Goal: Complete application form

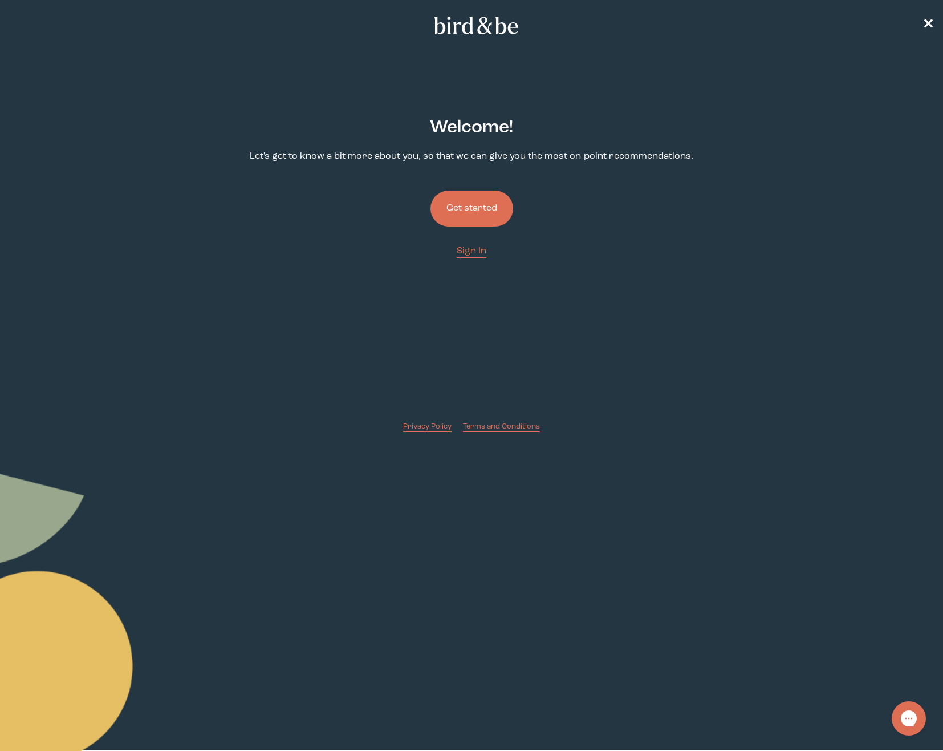
click at [461, 202] on button "Get started" at bounding box center [472, 208] width 83 height 36
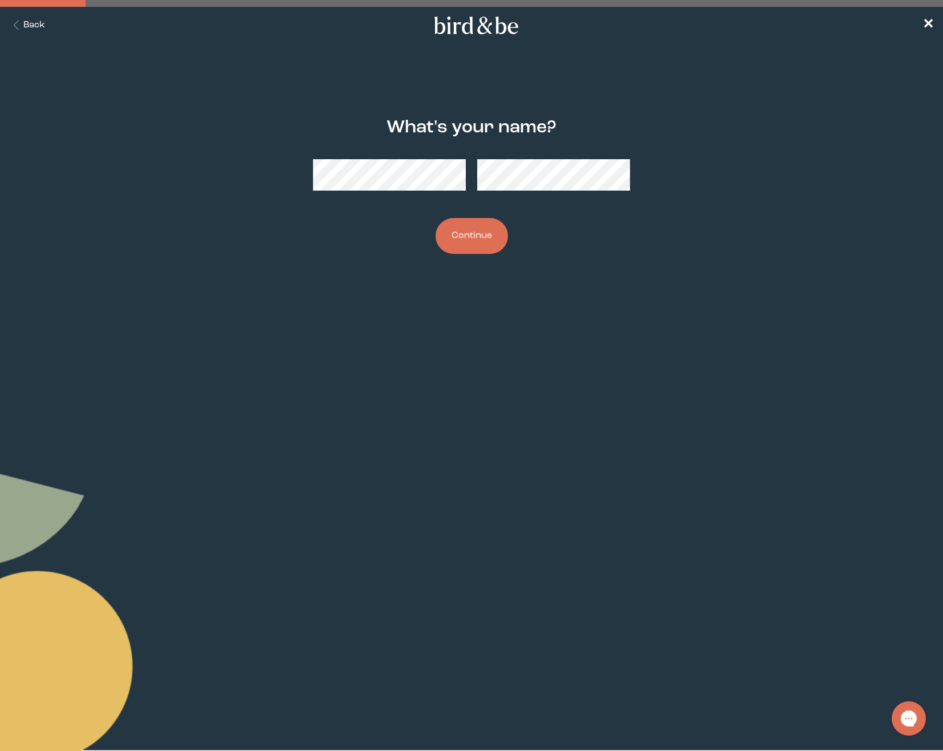
click at [465, 240] on button "Continue" at bounding box center [472, 236] width 72 height 36
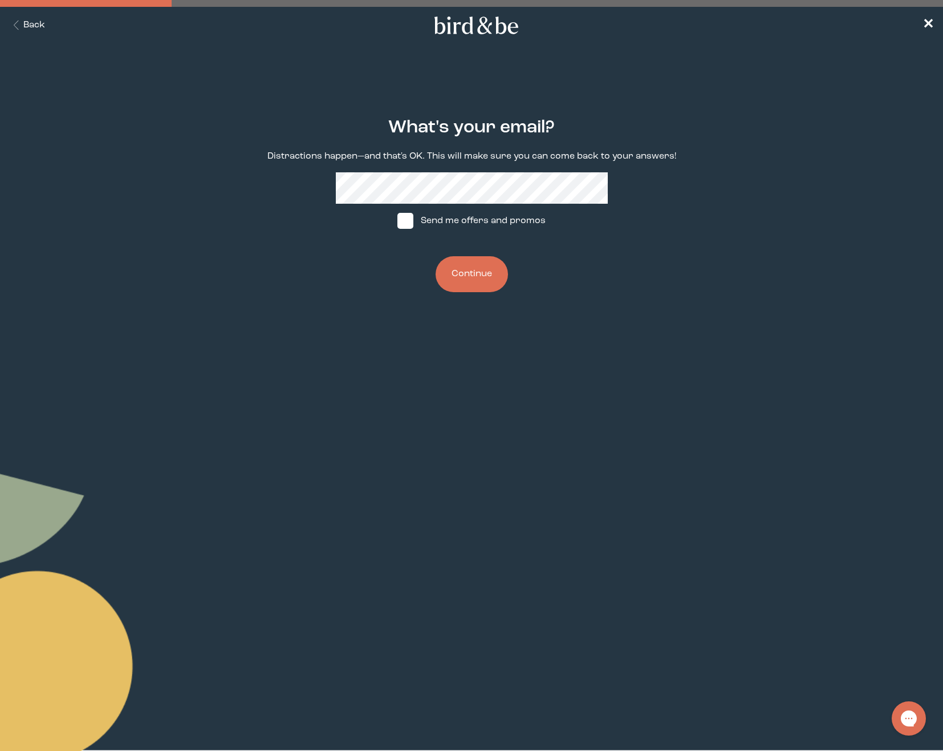
click at [407, 222] on span at bounding box center [406, 221] width 16 height 16
click at [398, 221] on input "Send me offers and promos" at bounding box center [397, 221] width 1 height 1
checkbox input "true"
click at [464, 274] on button "Continue" at bounding box center [472, 274] width 72 height 36
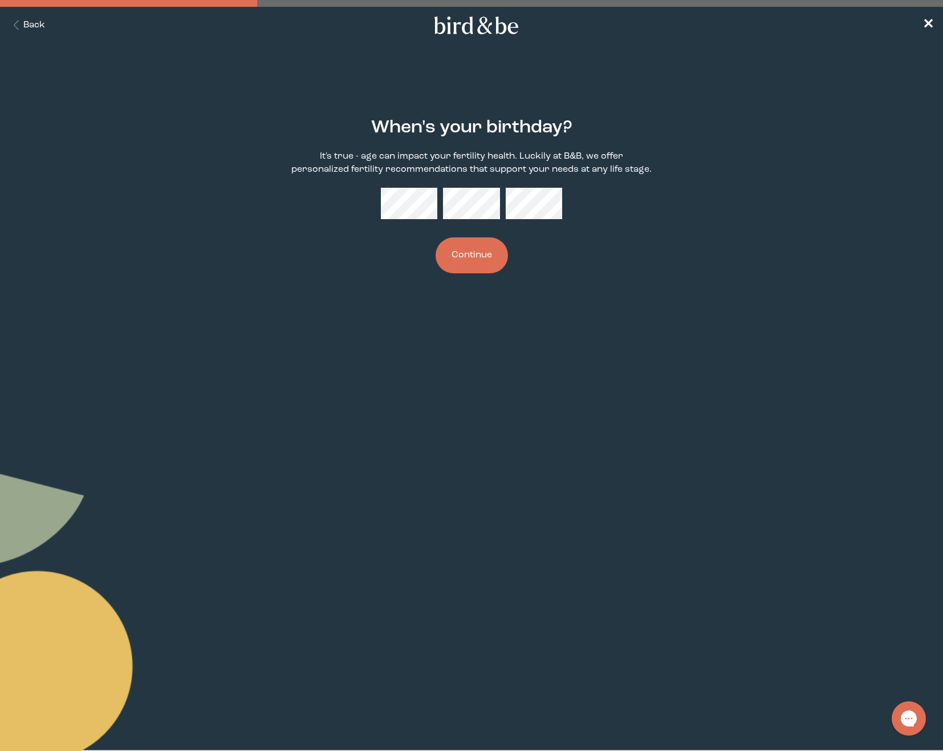
click at [465, 262] on button "Continue" at bounding box center [472, 255] width 72 height 36
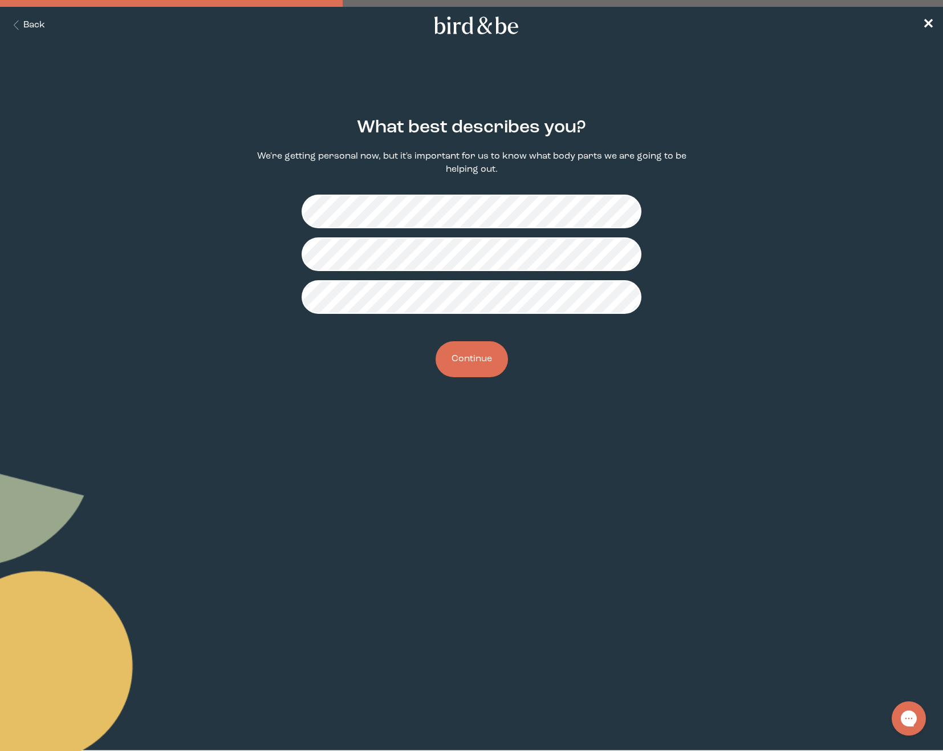
click at [473, 362] on button "Continue" at bounding box center [472, 359] width 72 height 36
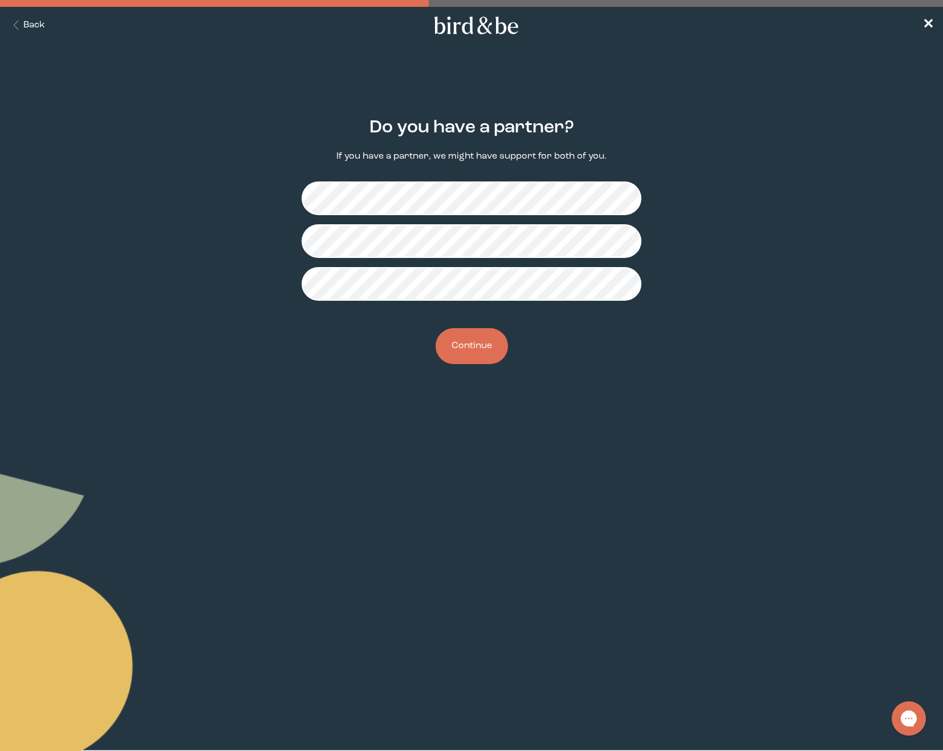
click at [476, 352] on button "Continue" at bounding box center [472, 346] width 72 height 36
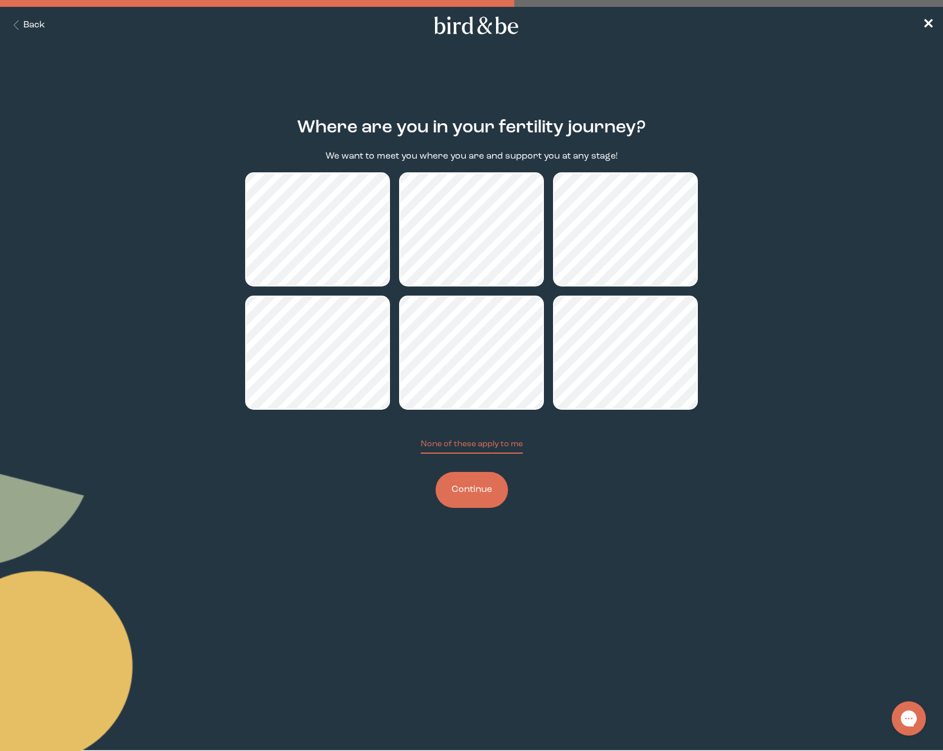
click at [477, 490] on button "Continue" at bounding box center [472, 490] width 72 height 36
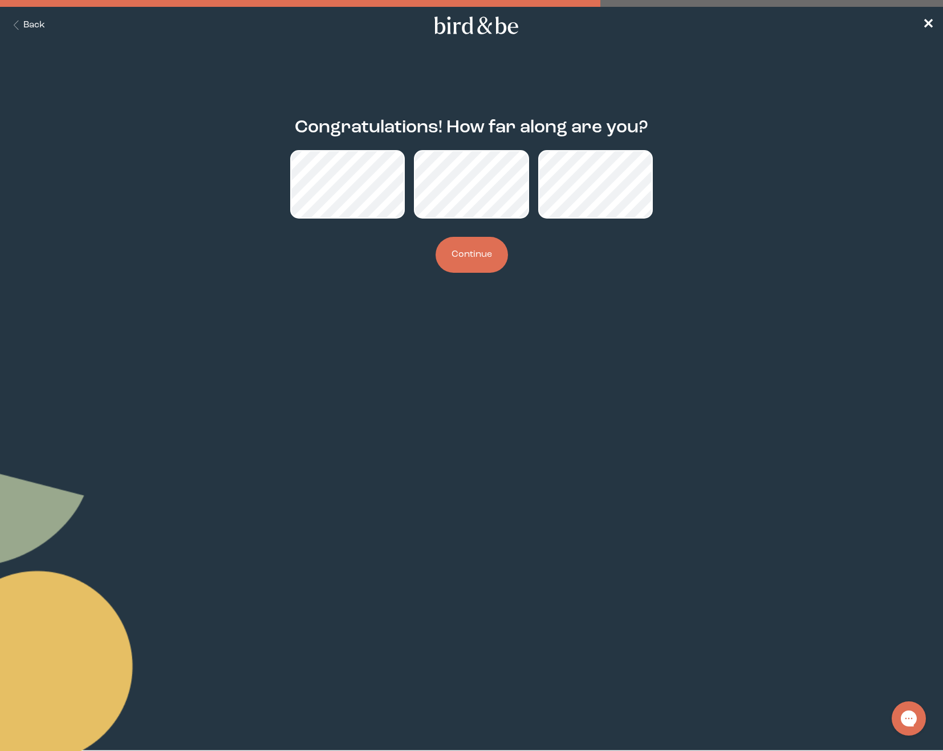
click at [475, 248] on button "Continue" at bounding box center [472, 255] width 72 height 36
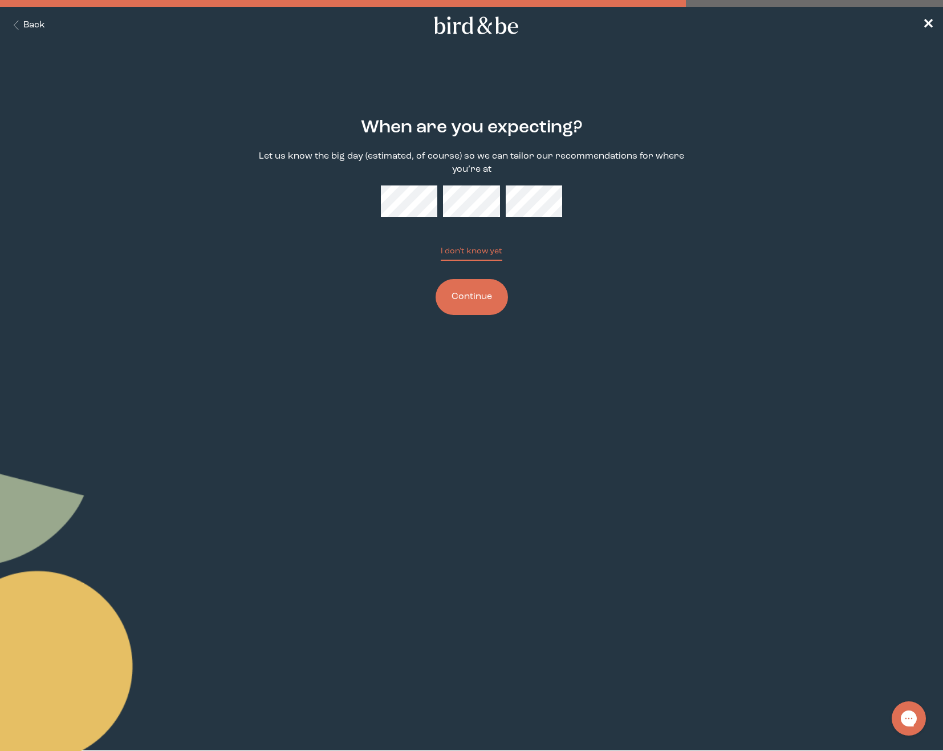
click at [476, 298] on button "Continue" at bounding box center [472, 297] width 72 height 36
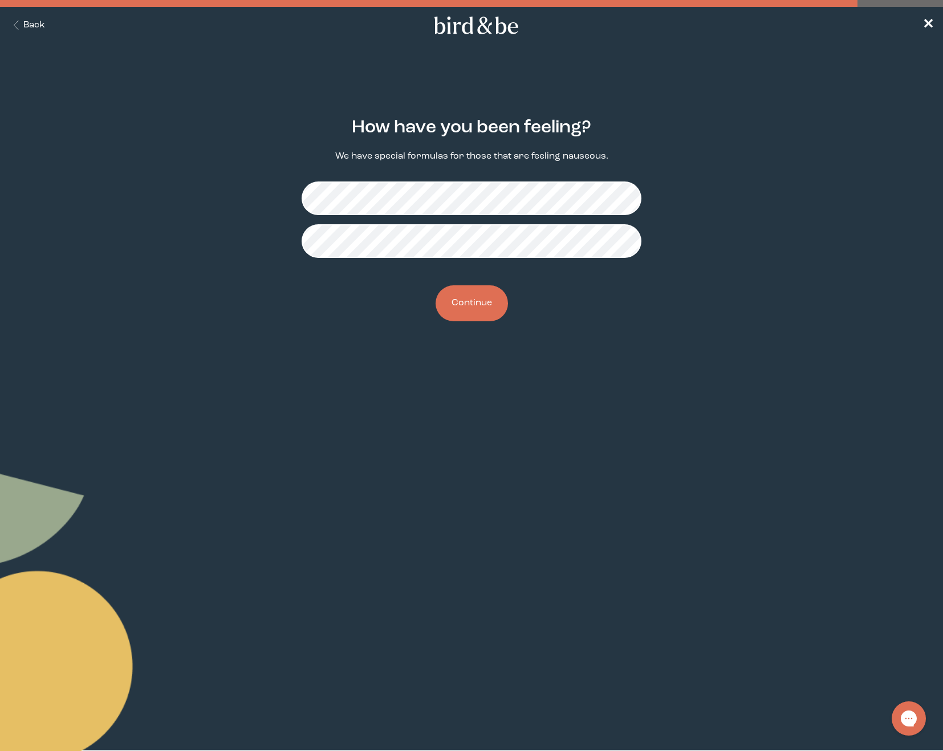
click at [478, 302] on button "Continue" at bounding box center [472, 303] width 72 height 36
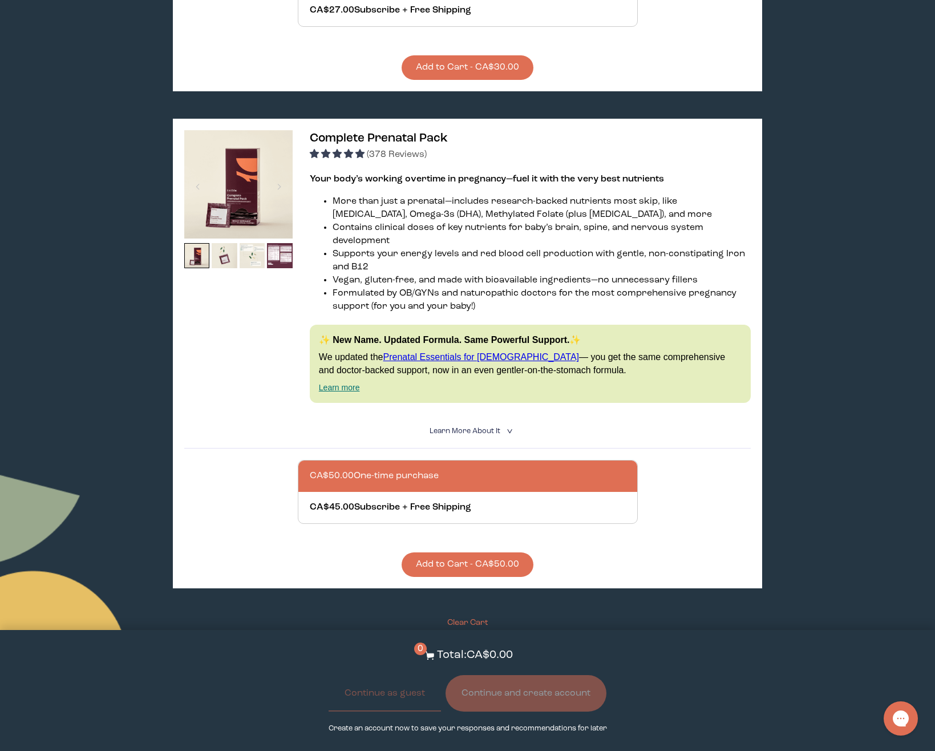
scroll to position [548, 0]
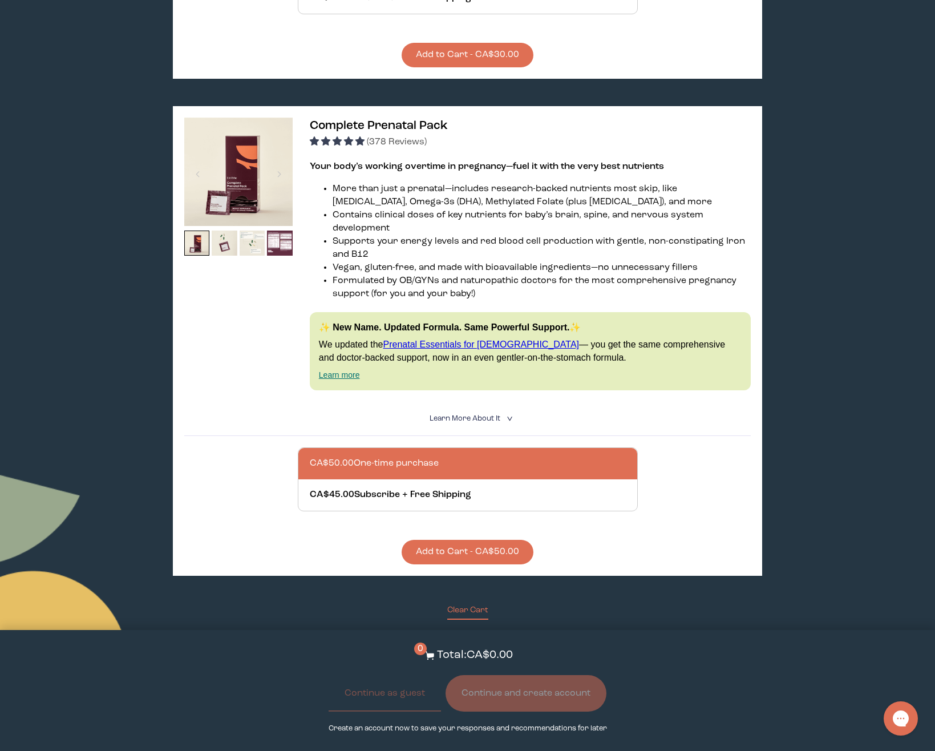
click at [389, 457] on div at bounding box center [479, 463] width 339 height 31
click at [310, 457] on input "CA$50.00 One-time purchase" at bounding box center [309, 456] width 1 height 1
